Goal: Task Accomplishment & Management: Use online tool/utility

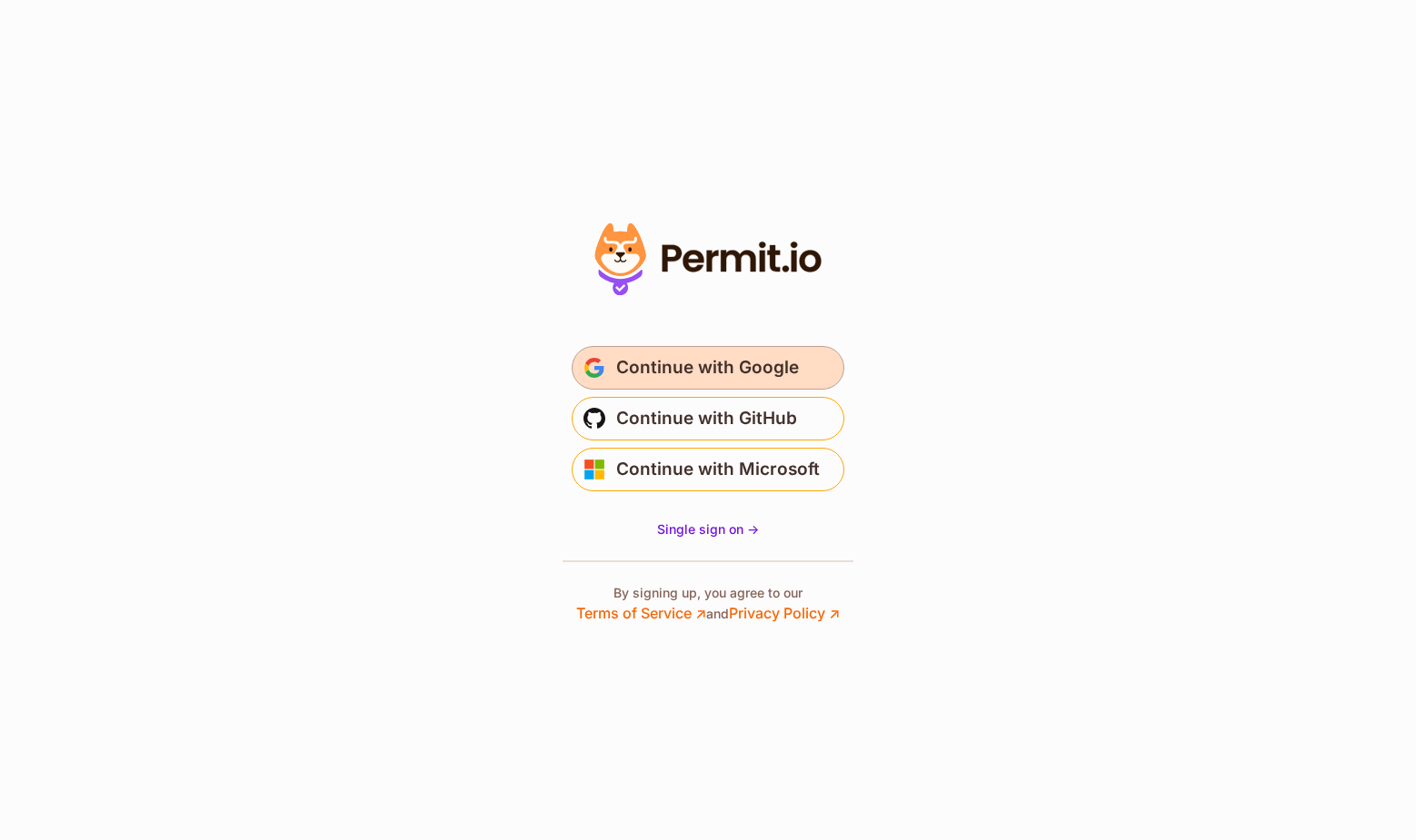
click at [694, 356] on span "Continue with Google" at bounding box center [707, 367] width 182 height 29
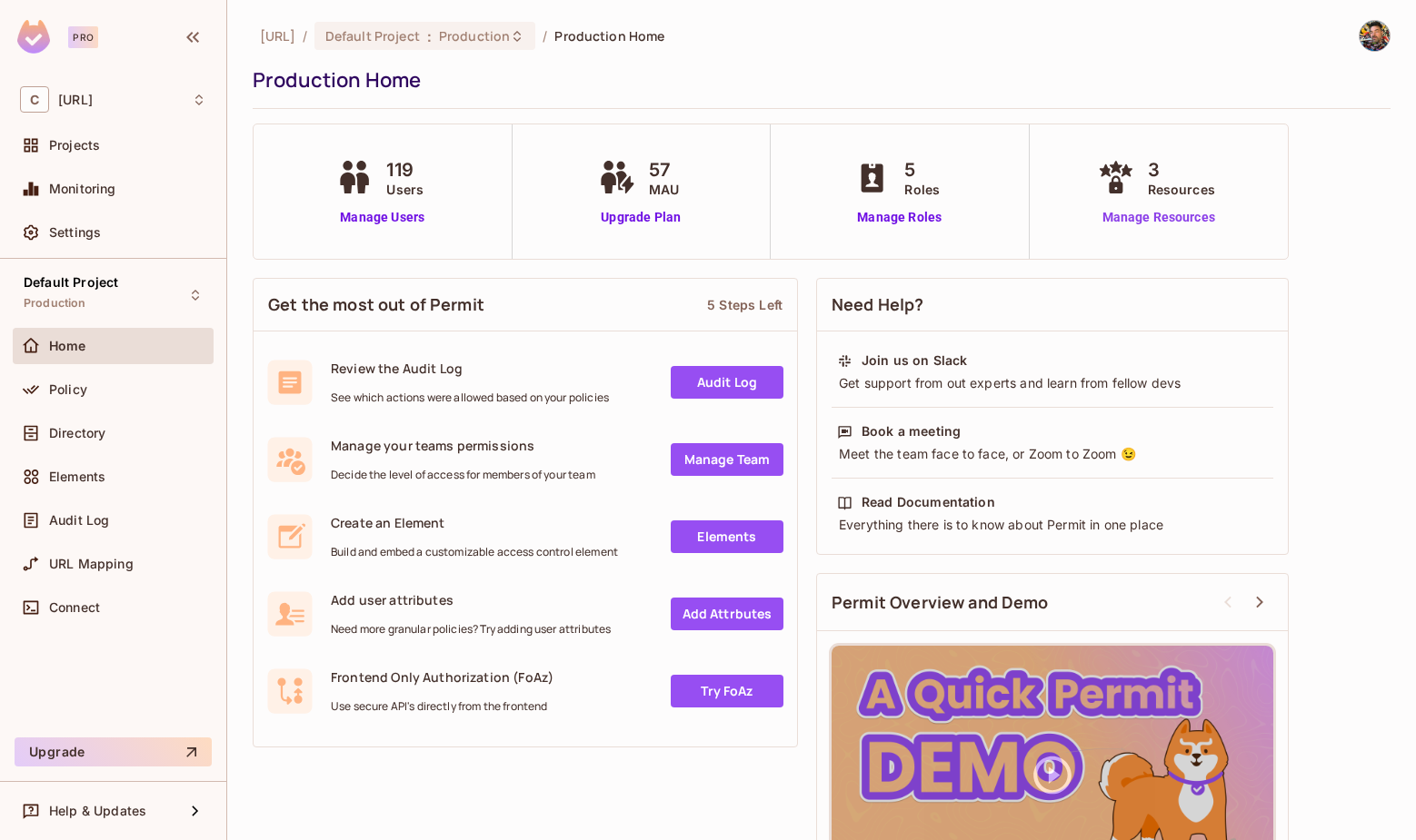
click at [1184, 215] on link "Manage Resources" at bounding box center [1158, 218] width 131 height 19
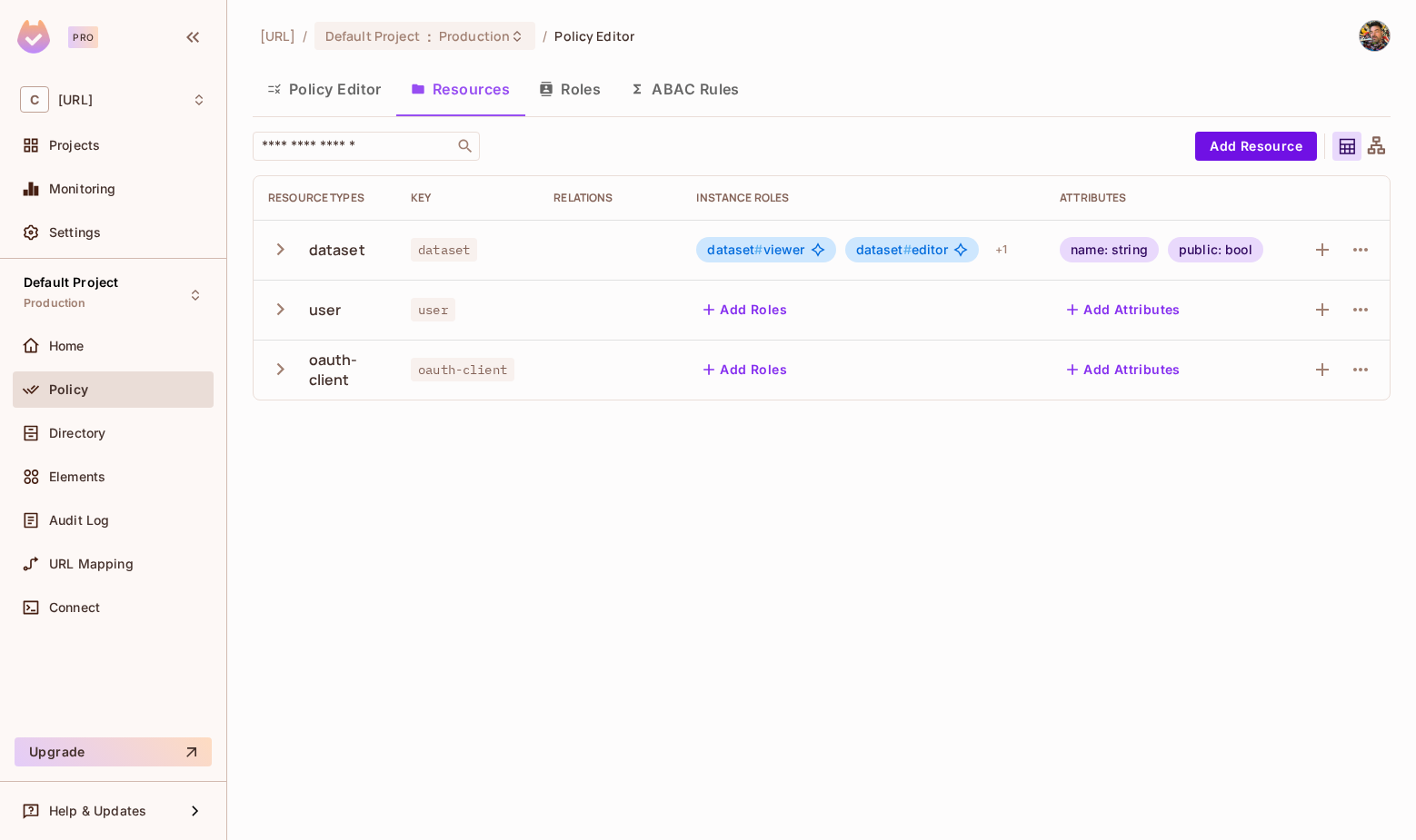
click at [276, 250] on icon "button" at bounding box center [280, 249] width 24 height 24
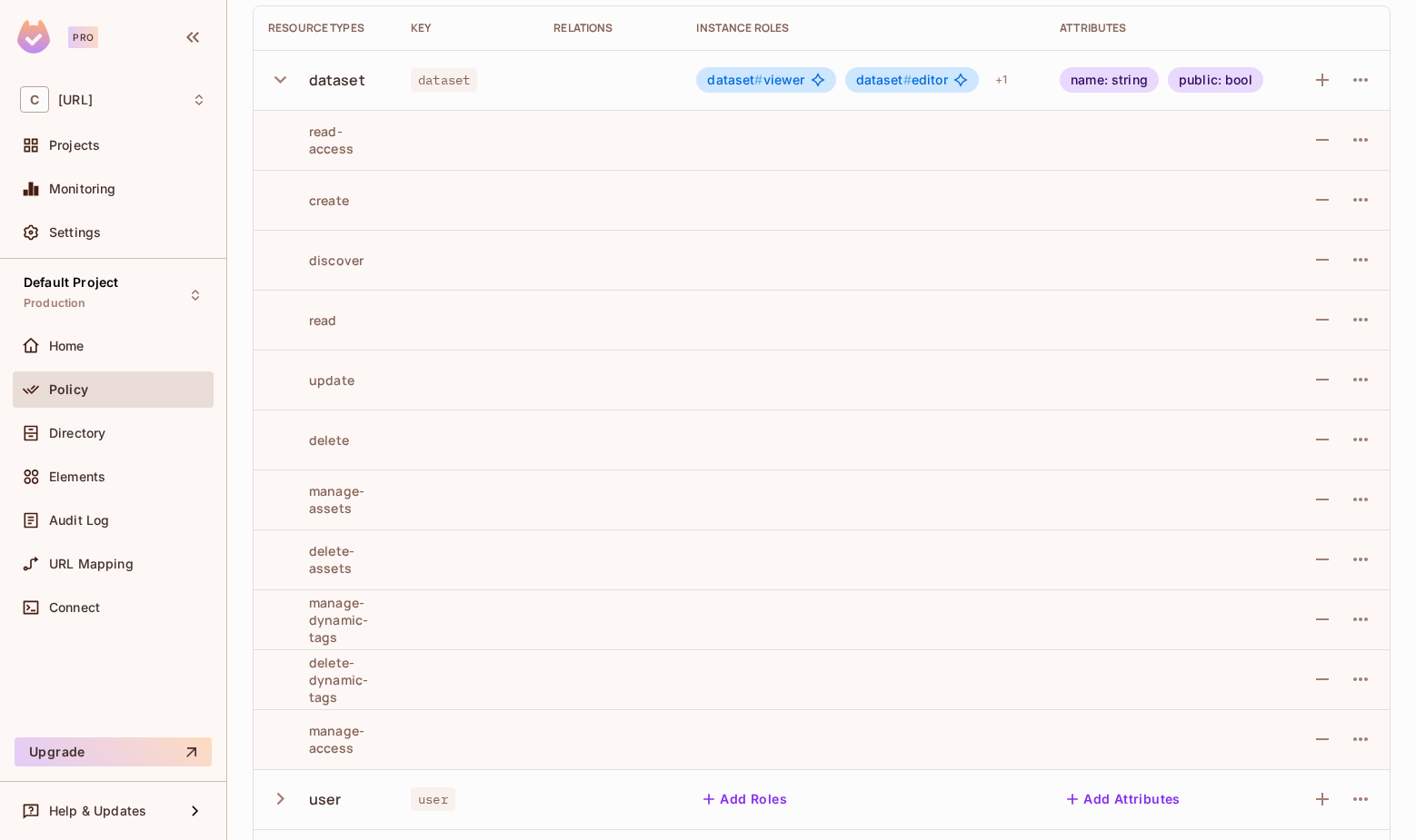
scroll to position [172, 0]
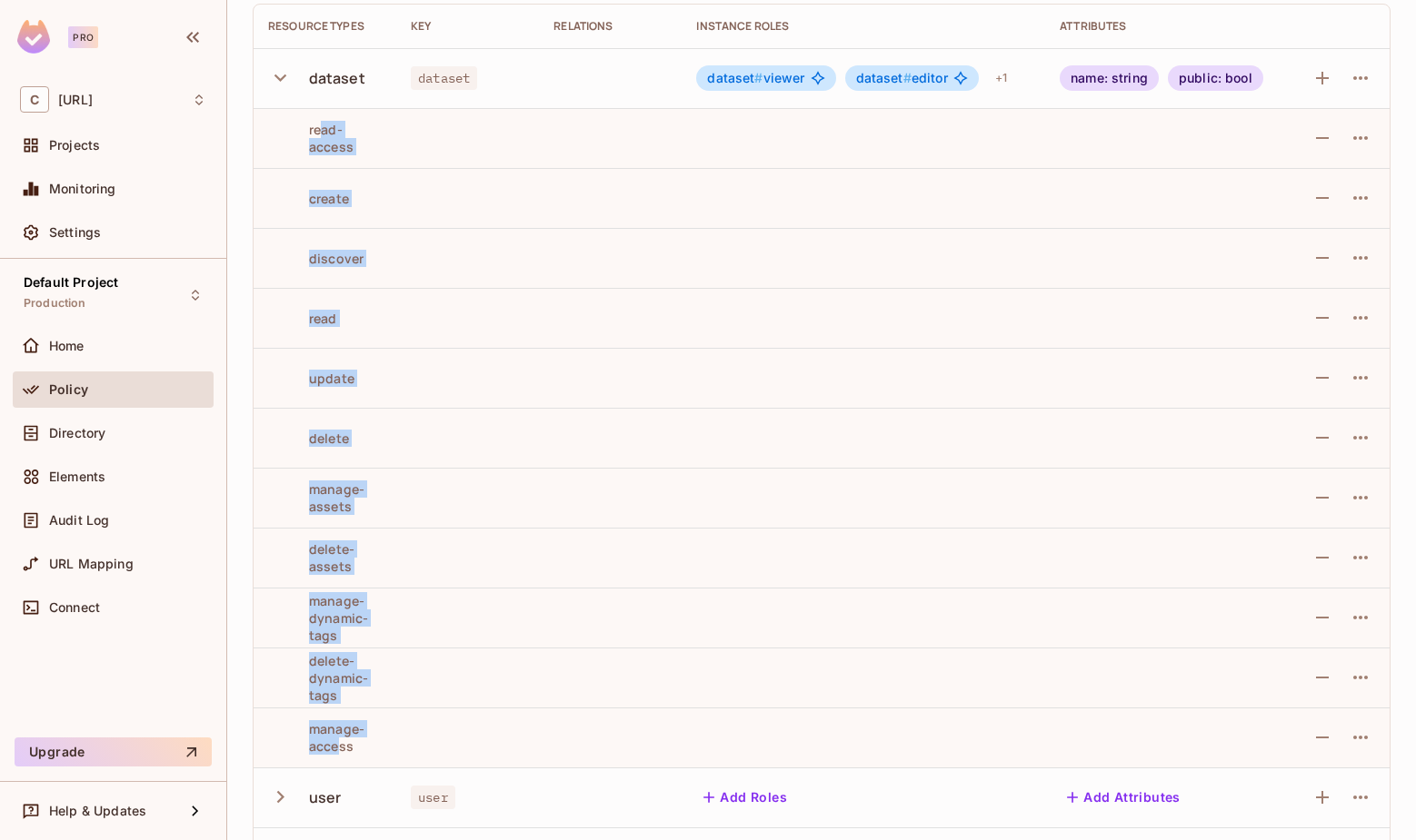
drag, startPoint x: 340, startPoint y: 744, endPoint x: 321, endPoint y: 133, distance: 611.3
click at [321, 133] on tbody "dataset dataset dataset # viewer dataset # editor + 1 name: string public: bool…" at bounding box center [821, 468] width 1135 height 839
click at [321, 133] on div "read-access" at bounding box center [325, 138] width 114 height 35
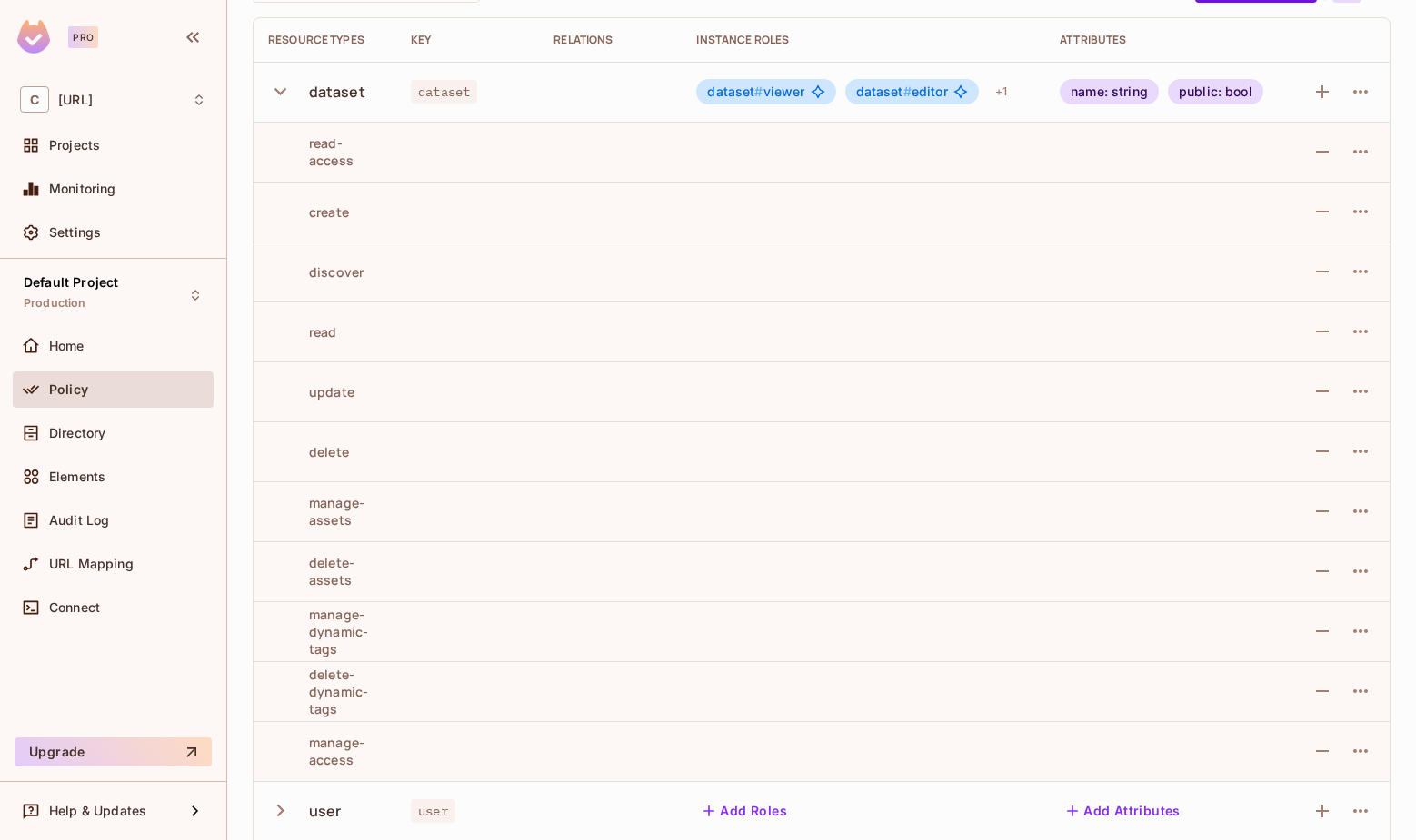
scroll to position [149, 0]
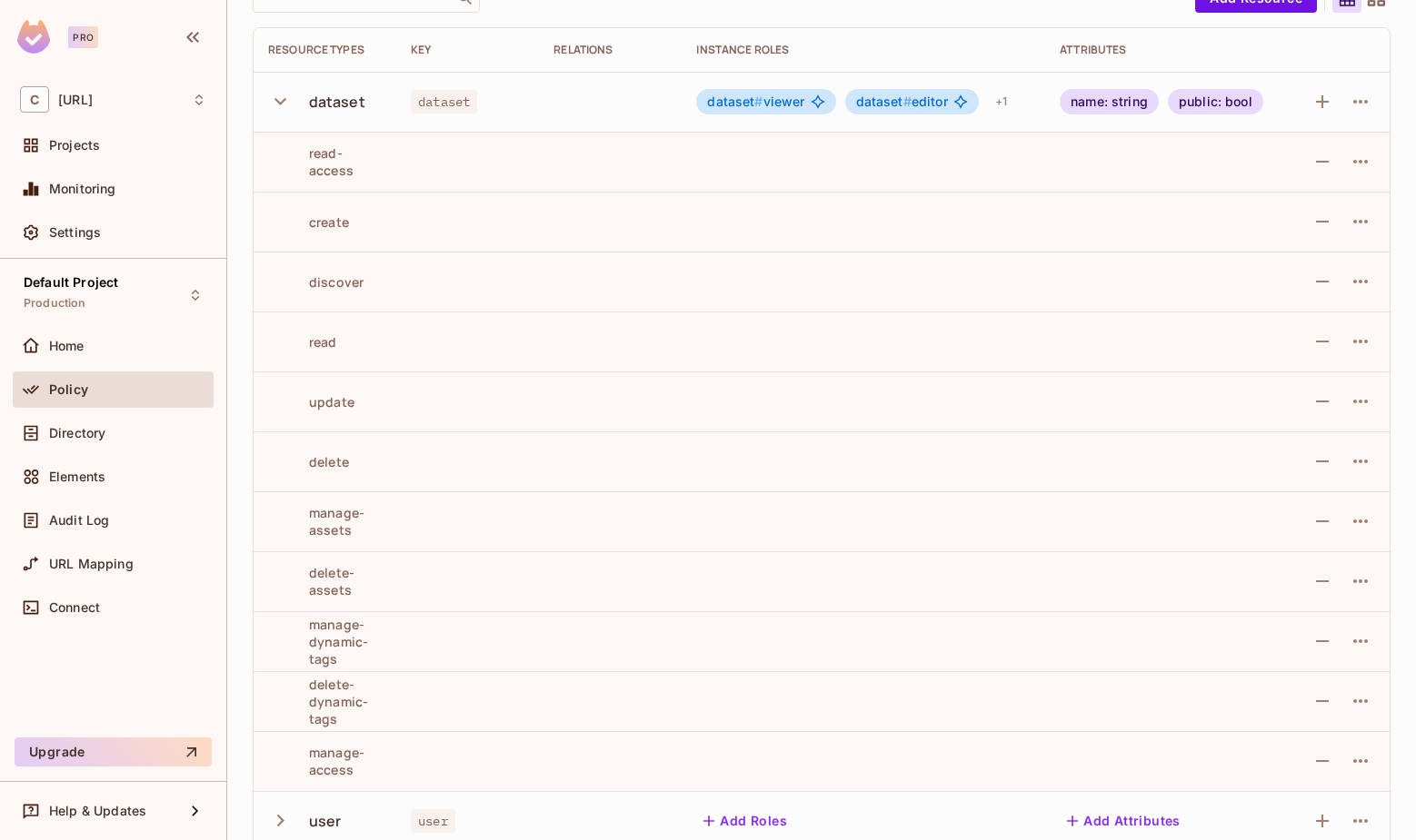
click at [280, 100] on icon "button" at bounding box center [280, 100] width 24 height 24
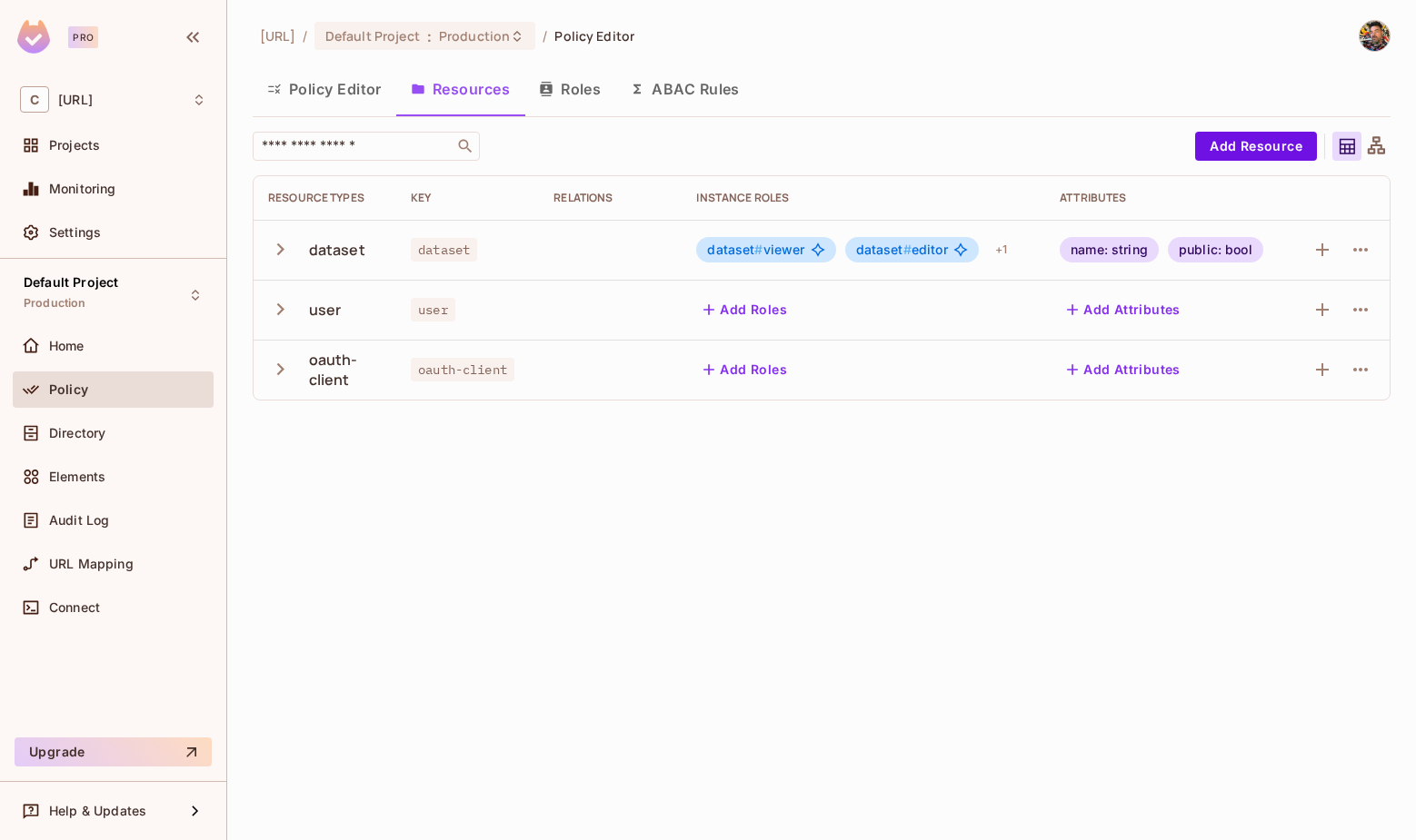
click at [368, 475] on div "coactive.ai / Default Project : Production / Policy Editor Policy Editor Resour…" at bounding box center [821, 420] width 1188 height 840
